Goal: Transaction & Acquisition: Obtain resource

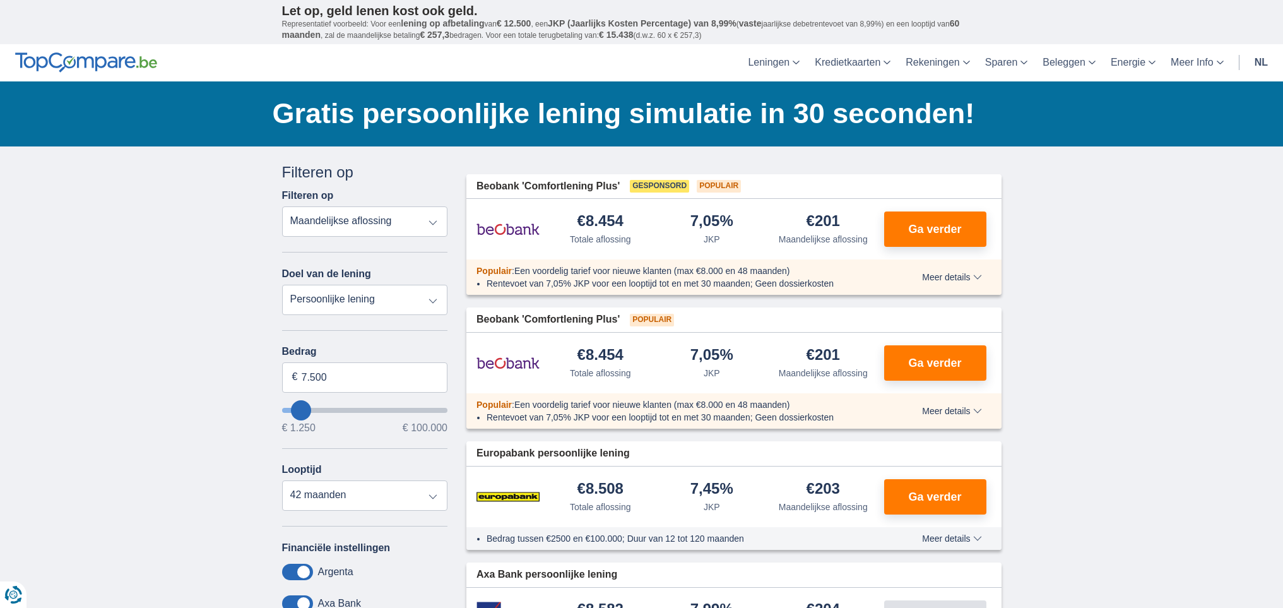
type input "9.250"
type input "10250"
type input "10.250"
select select "60"
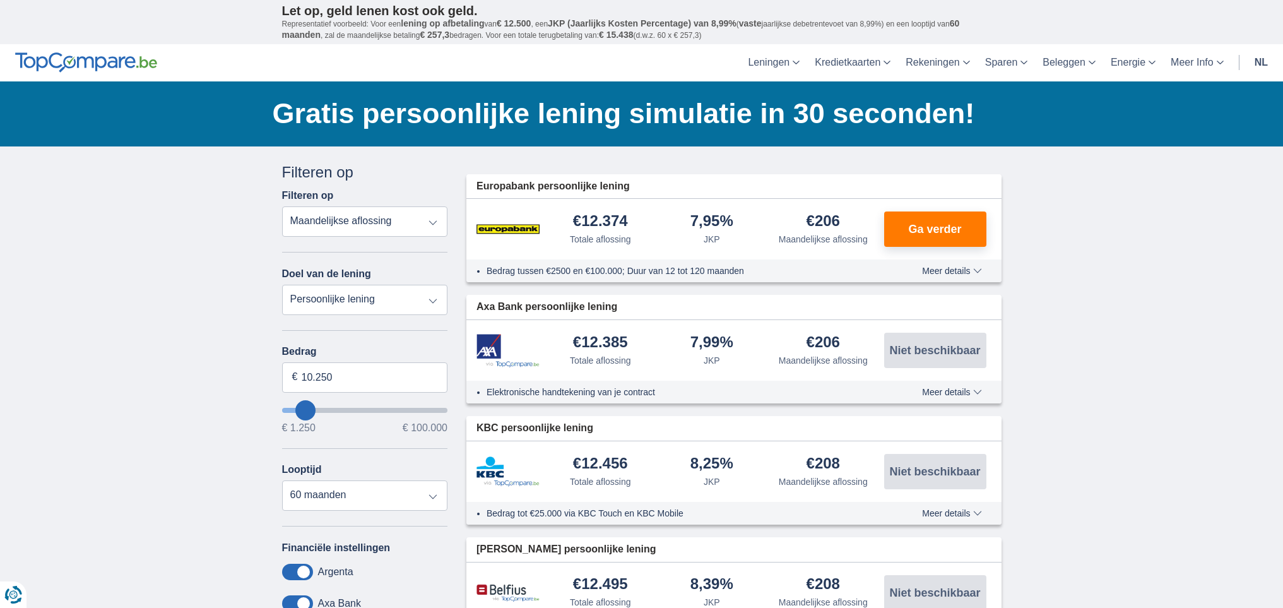
type input "11.250"
type input "11250"
type input "45.250"
type input "45250"
click at [357, 410] on input "wantToBorrow" at bounding box center [365, 410] width 166 height 5
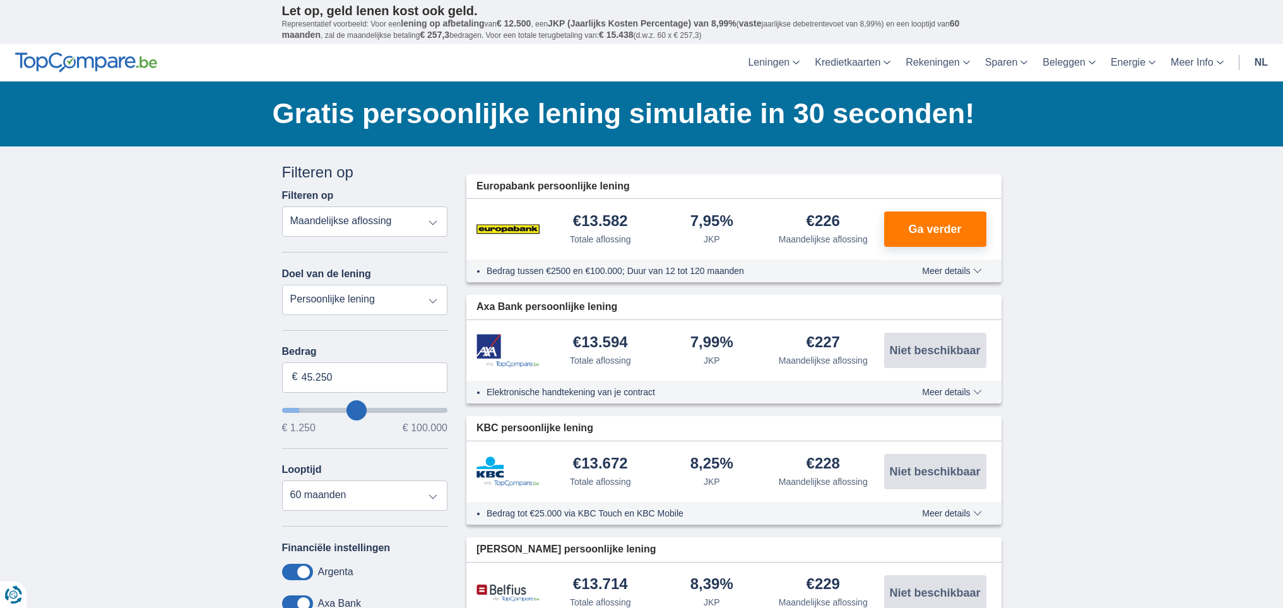
select select "120"
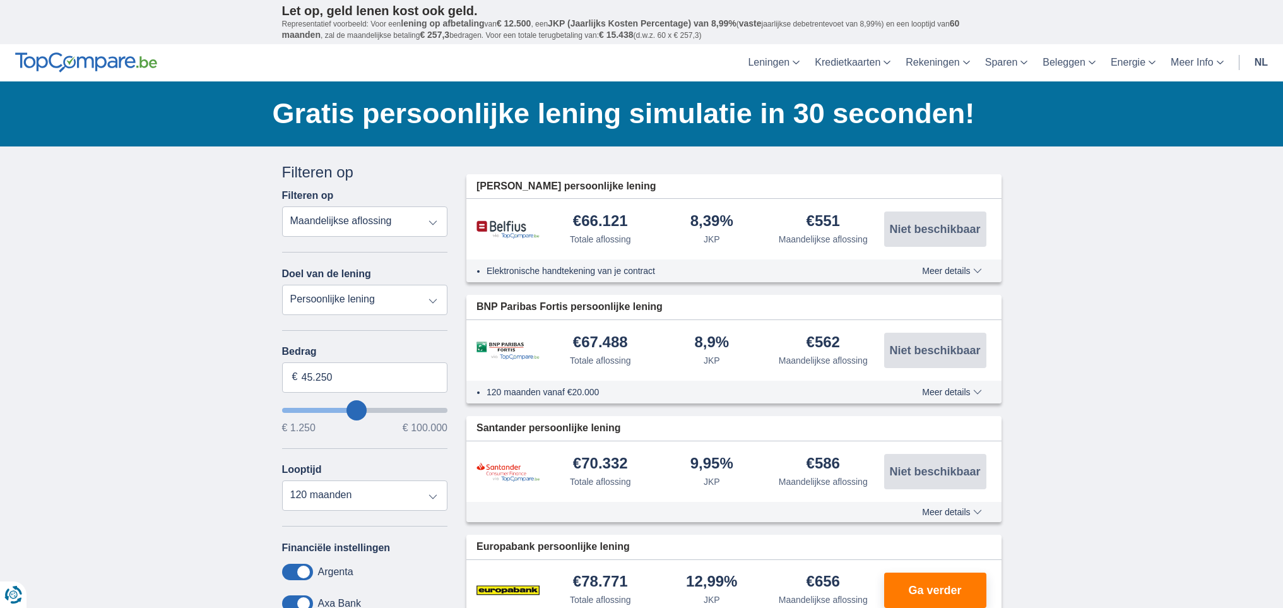
type input "33.250"
type input "33250"
click at [339, 410] on input "wantToBorrow" at bounding box center [365, 410] width 166 height 5
type input "34.250"
type input "35250"
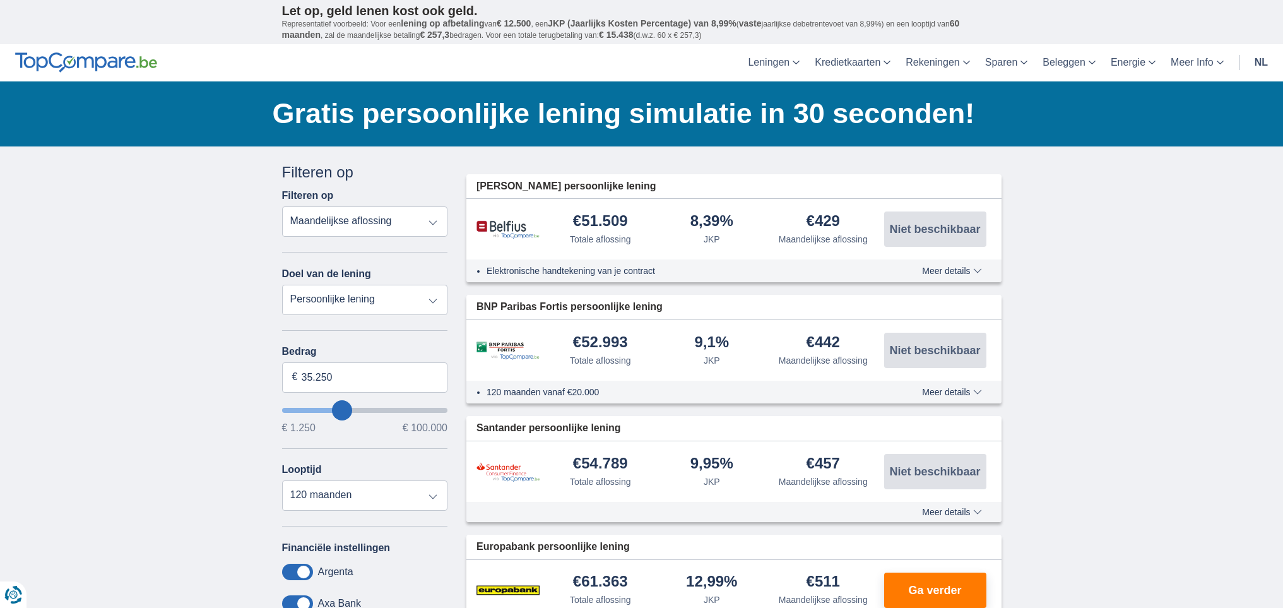
type input "36.250"
type input "36250"
type input "35.250"
type input "35250"
type input "31.250"
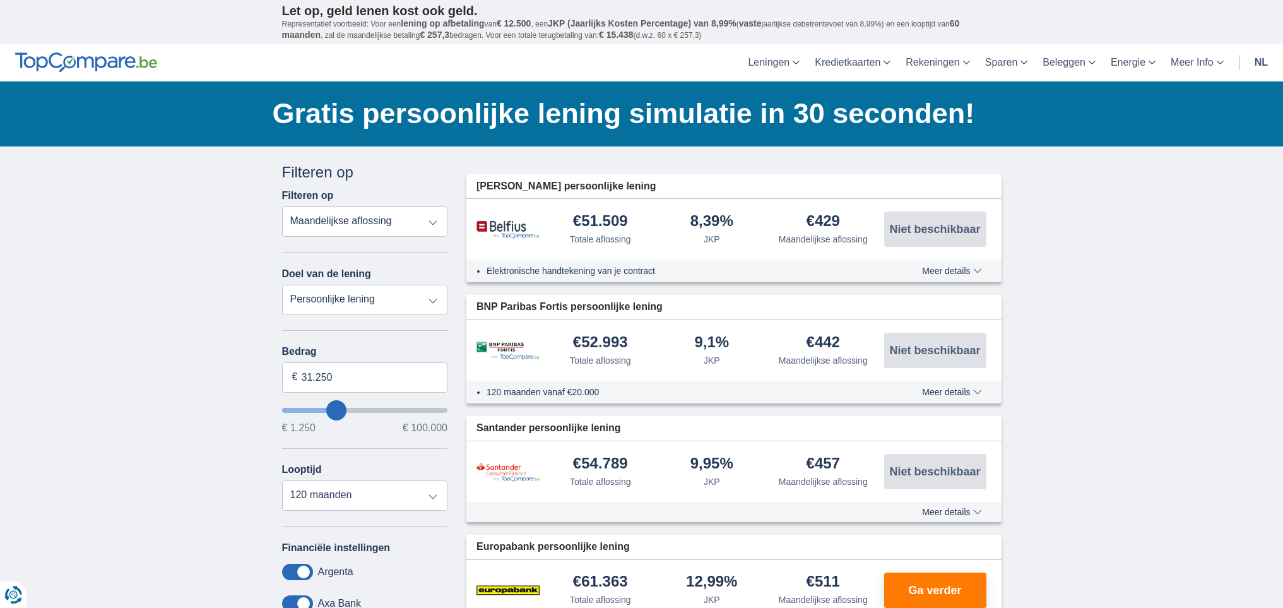
type input "29250"
type input "26.250"
type input "25250"
type input "8.250"
type input "8250"
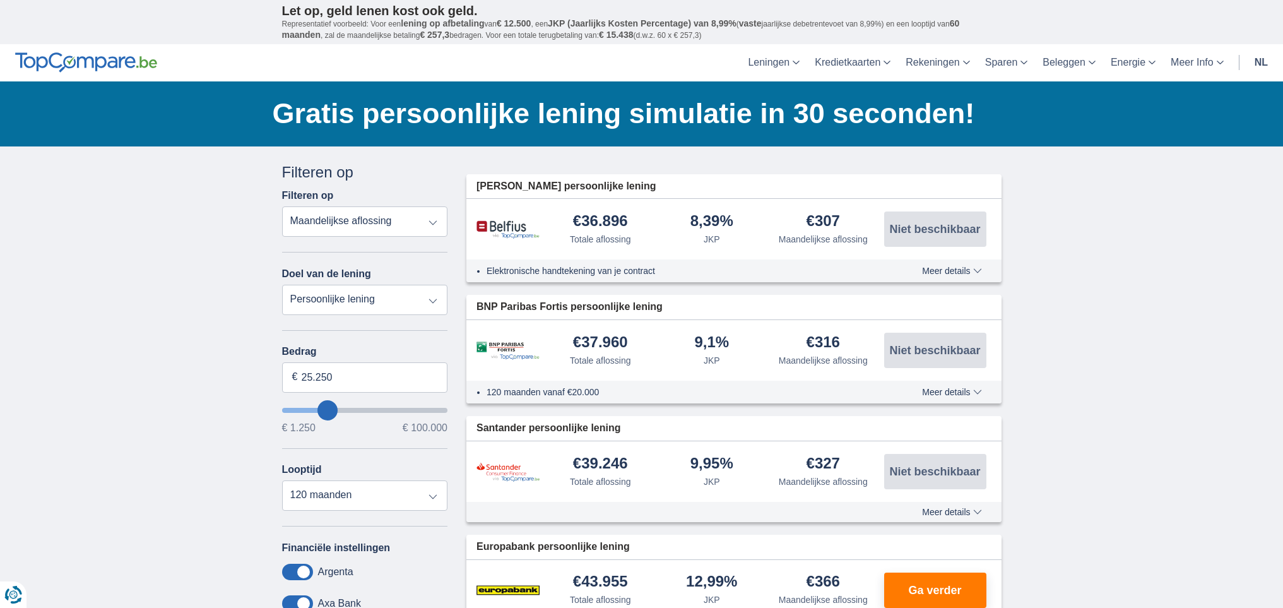
select select "48"
type input "8250"
click at [302, 411] on input "wantToBorrow" at bounding box center [365, 410] width 166 height 5
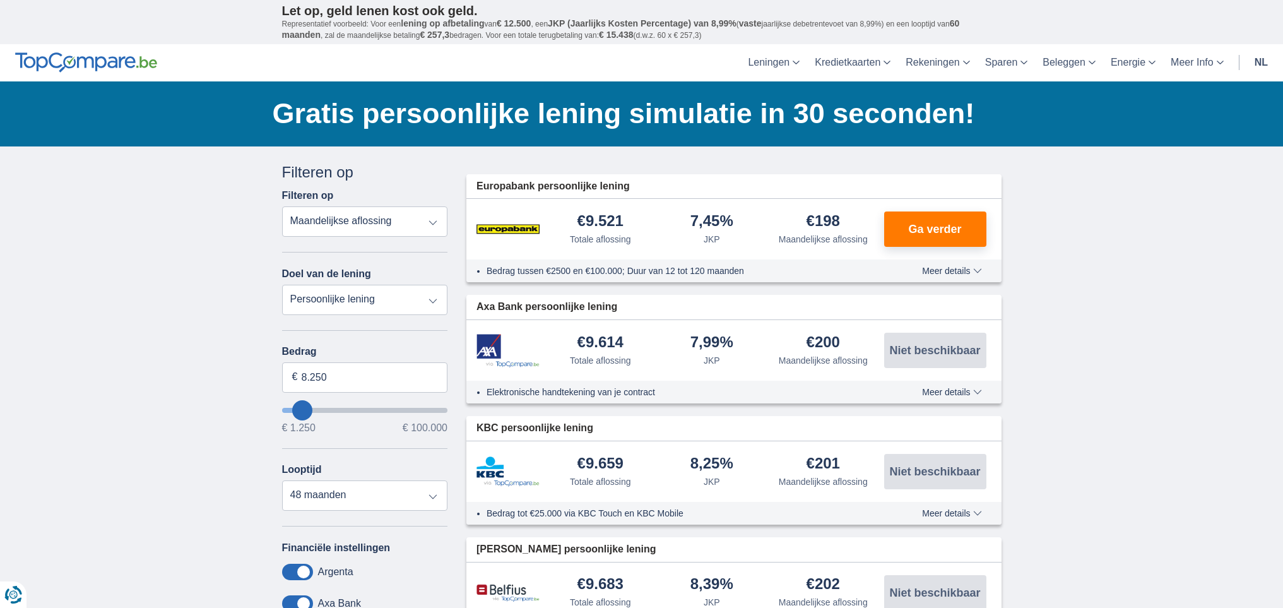
type input "9.250"
type input "12250"
type input "12.250"
select select "60"
type input "15250"
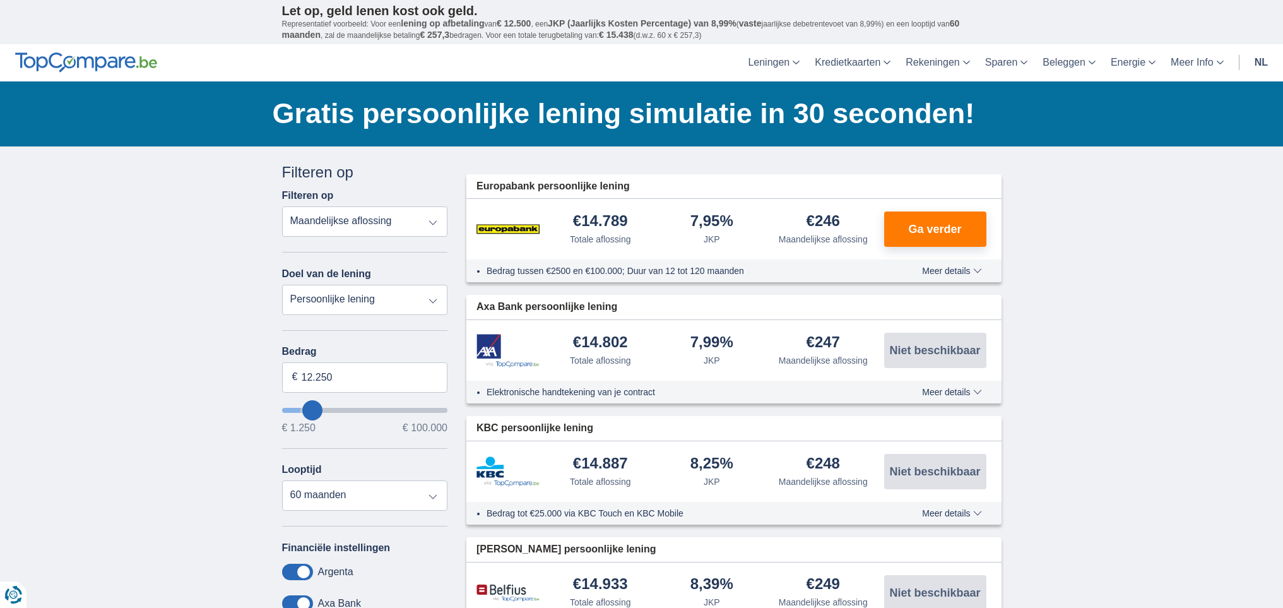
type input "15.250"
select select "84"
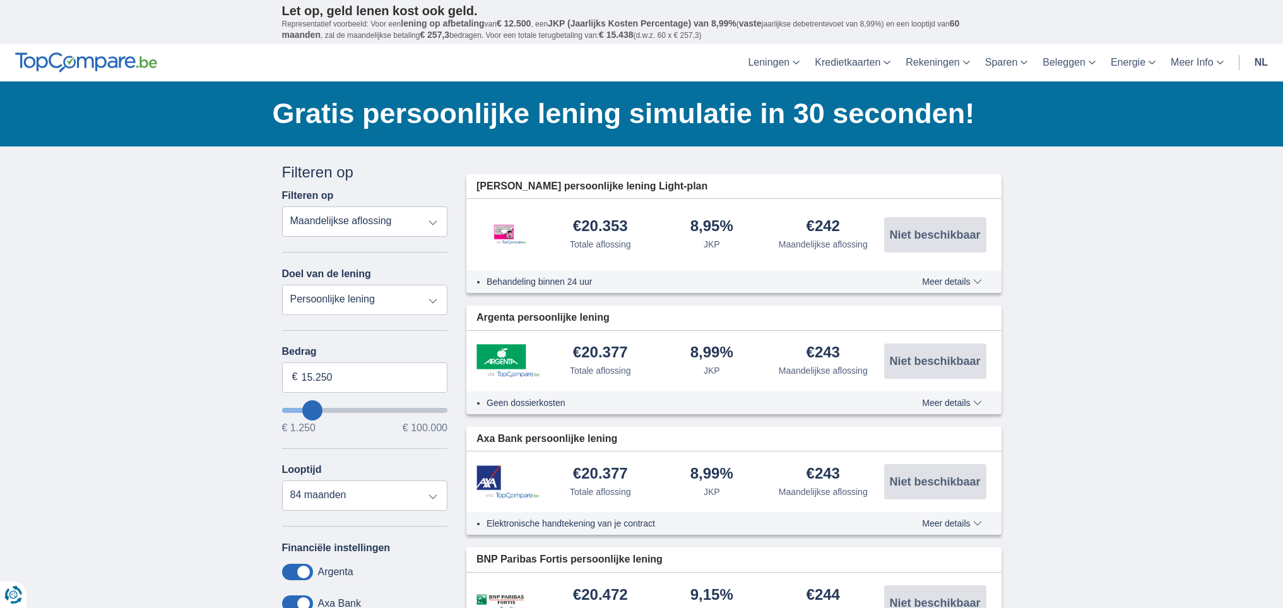
drag, startPoint x: 313, startPoint y: 411, endPoint x: 215, endPoint y: 11, distance: 411.4
